Goal: Task Accomplishment & Management: Manage account settings

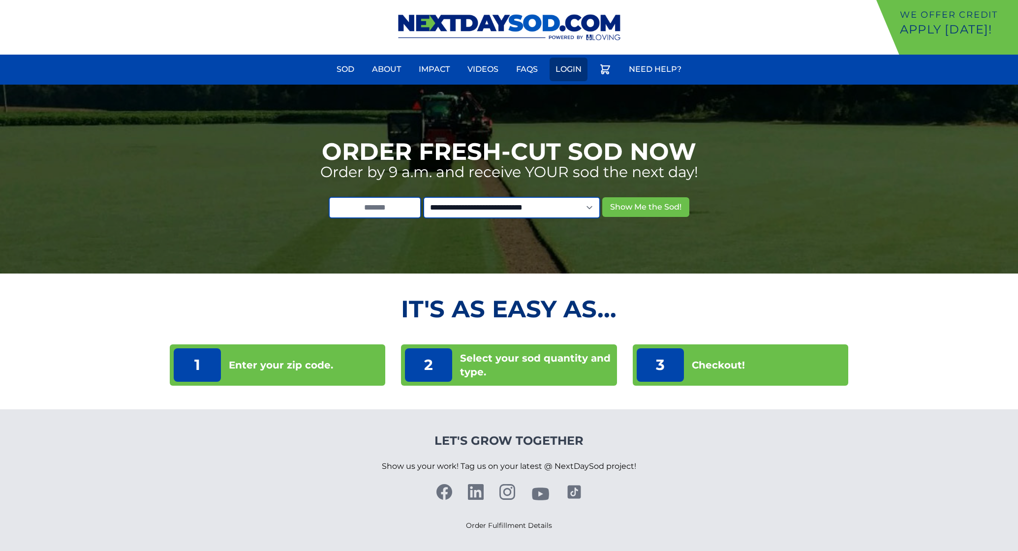
click at [568, 68] on link "Login" at bounding box center [569, 70] width 38 height 24
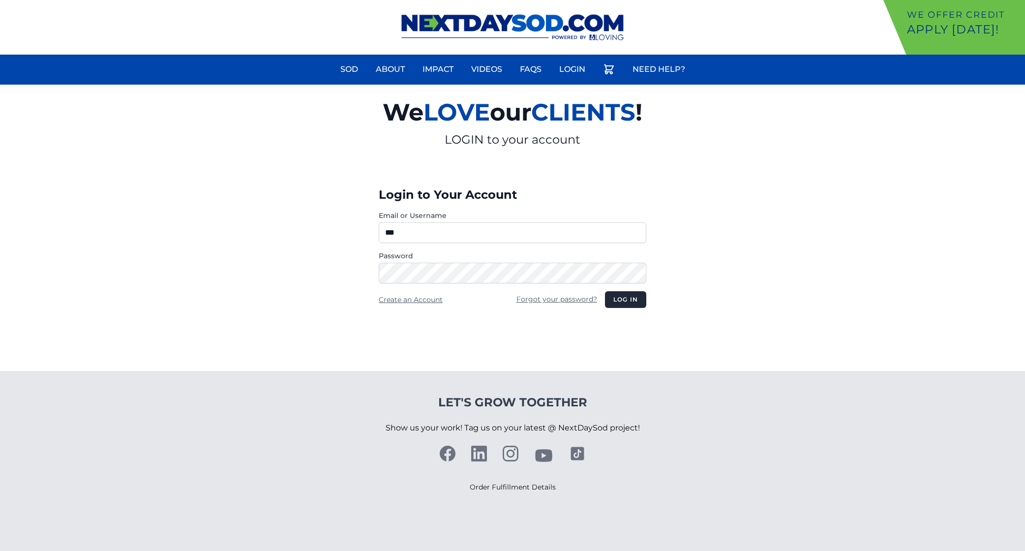
type input "**********"
click at [605, 291] on button "Log in" at bounding box center [625, 299] width 41 height 17
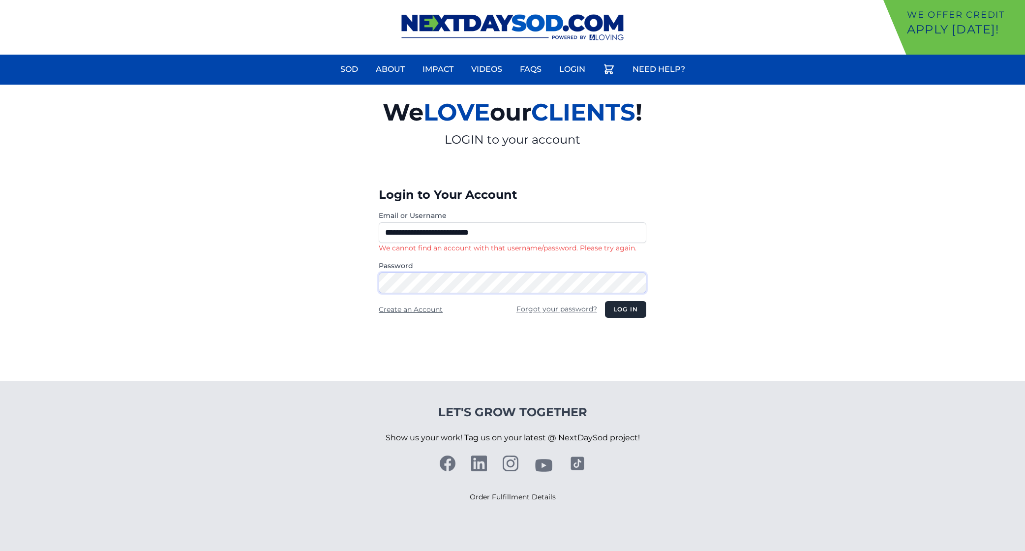
click at [605, 301] on button "Log in" at bounding box center [625, 309] width 41 height 17
